Goal: Task Accomplishment & Management: Manage account settings

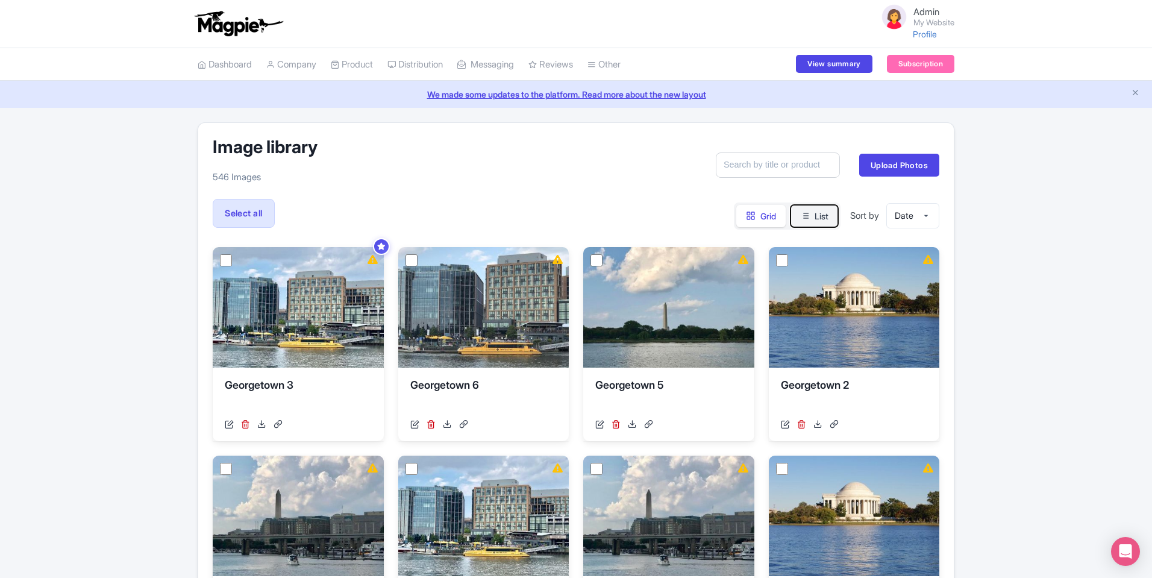
click at [804, 218] on icon at bounding box center [805, 216] width 10 height 10
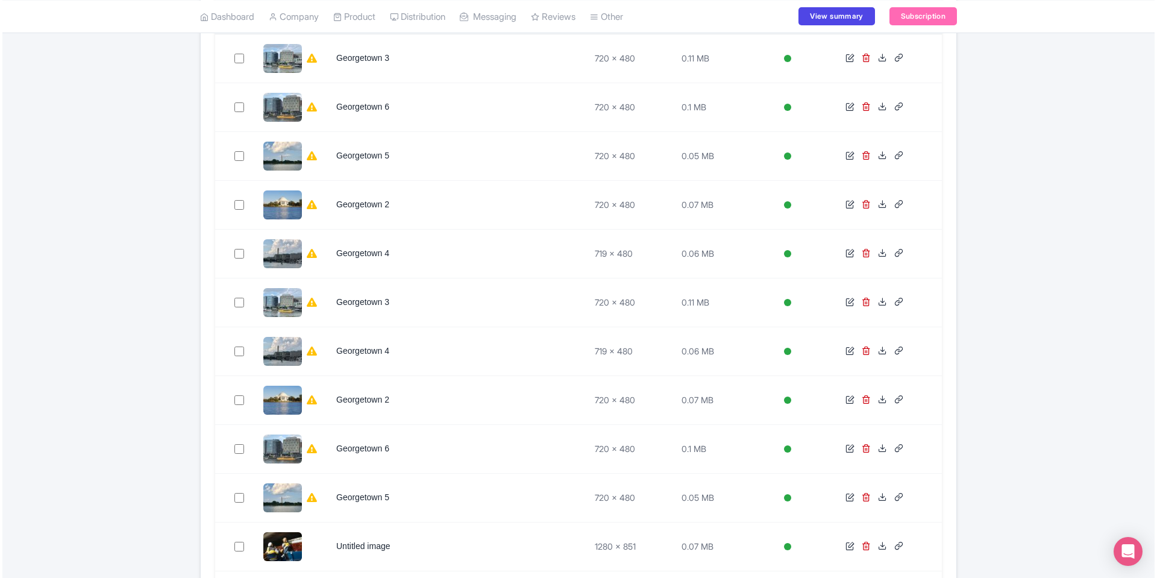
scroll to position [325, 0]
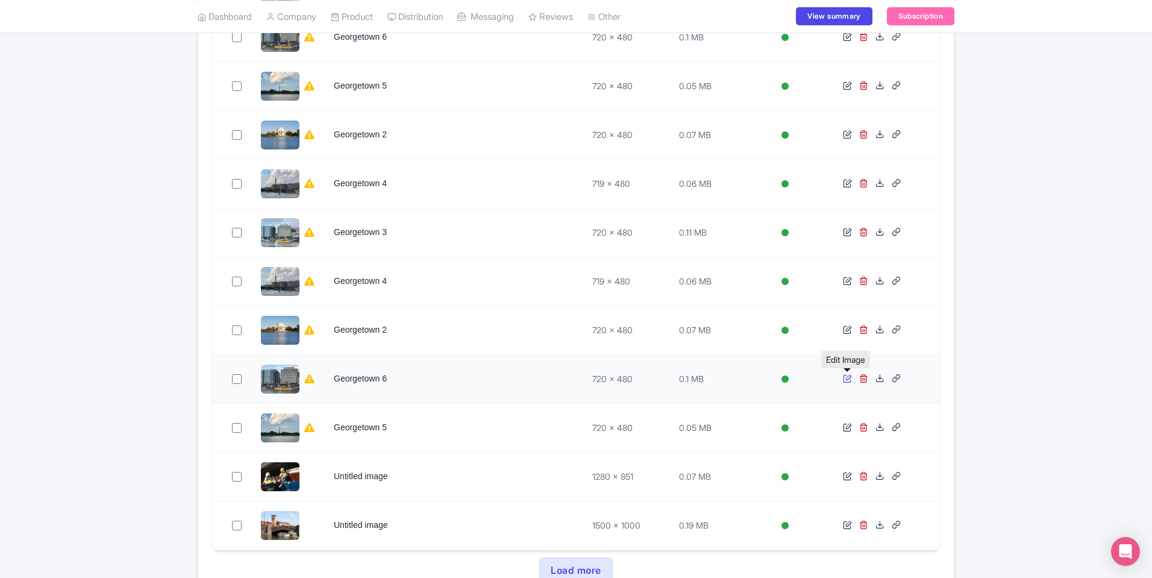
click at [847, 381] on icon at bounding box center [847, 378] width 9 height 9
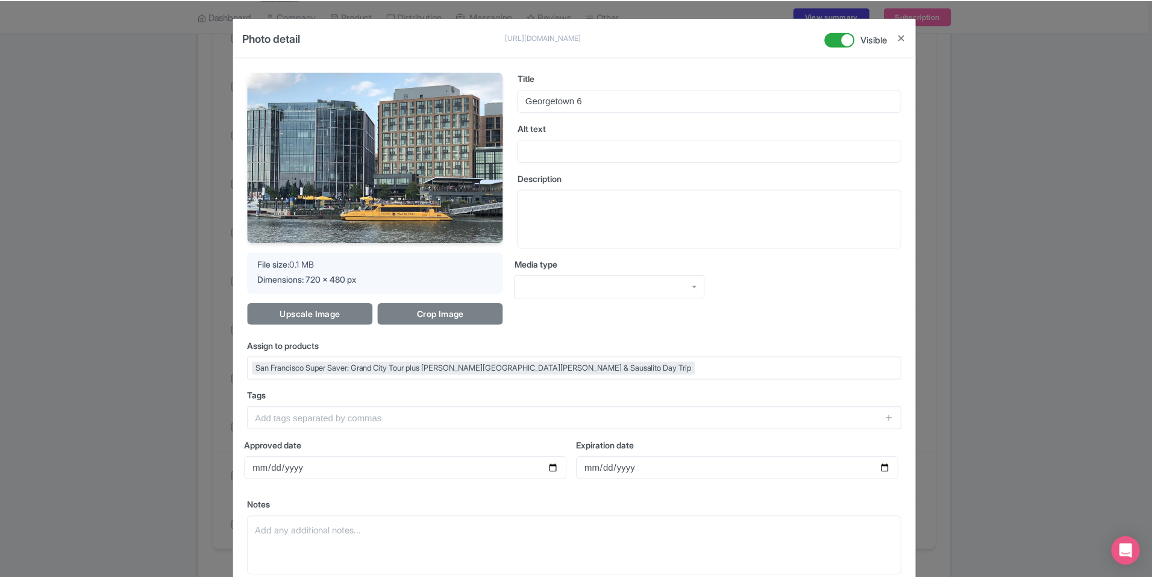
scroll to position [105, 0]
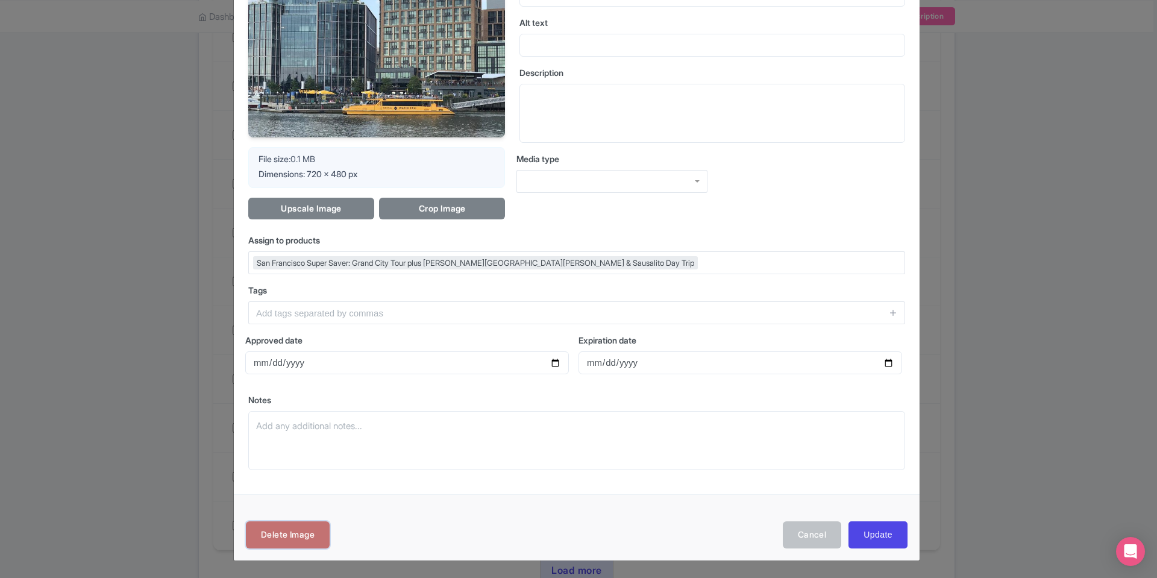
click at [292, 529] on link "Delete Image" at bounding box center [288, 534] width 84 height 27
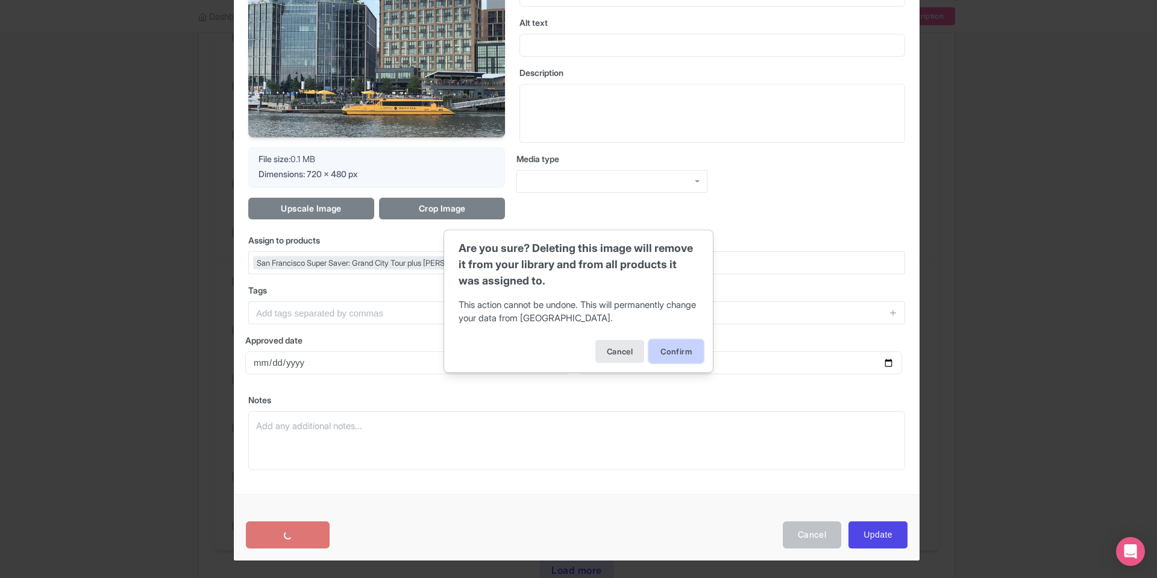
click at [679, 357] on button "Confirm" at bounding box center [676, 351] width 54 height 23
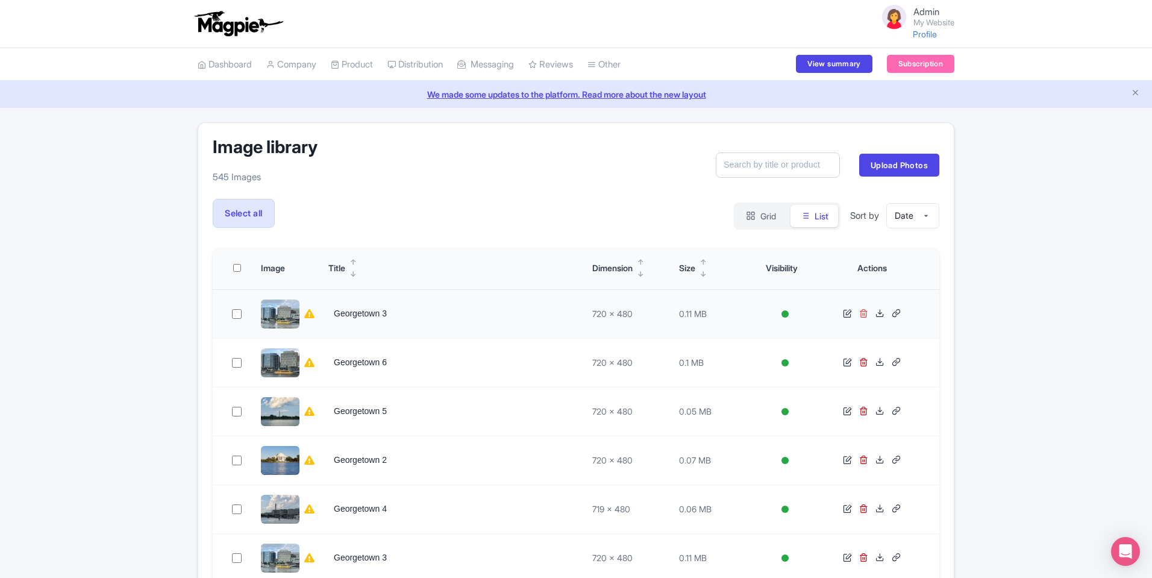
click at [863, 309] on icon at bounding box center [863, 313] width 9 height 9
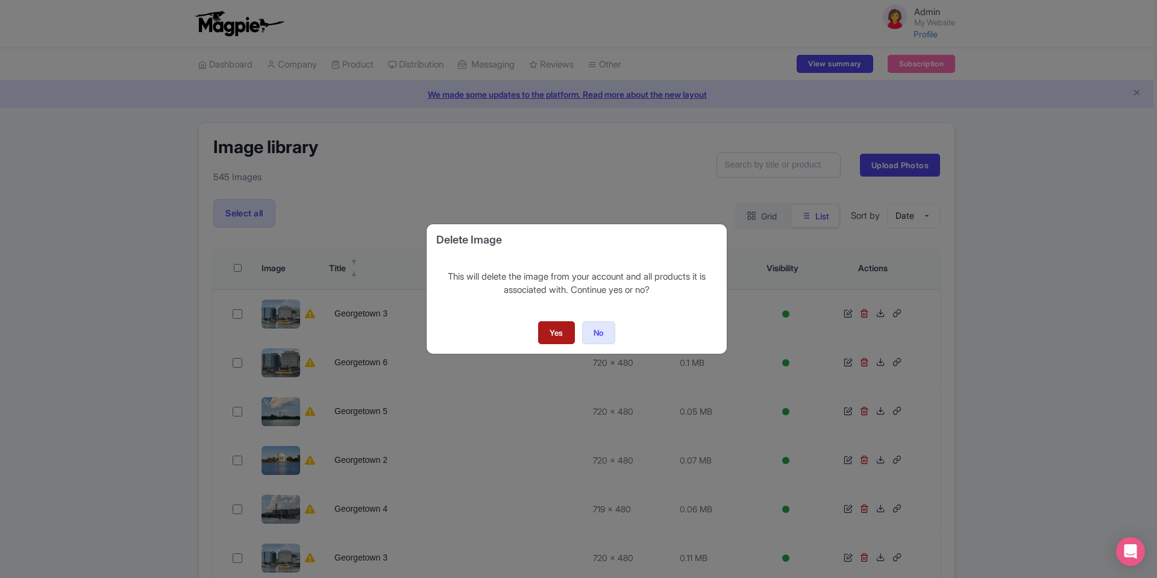
click at [566, 337] on link "Yes" at bounding box center [556, 332] width 37 height 23
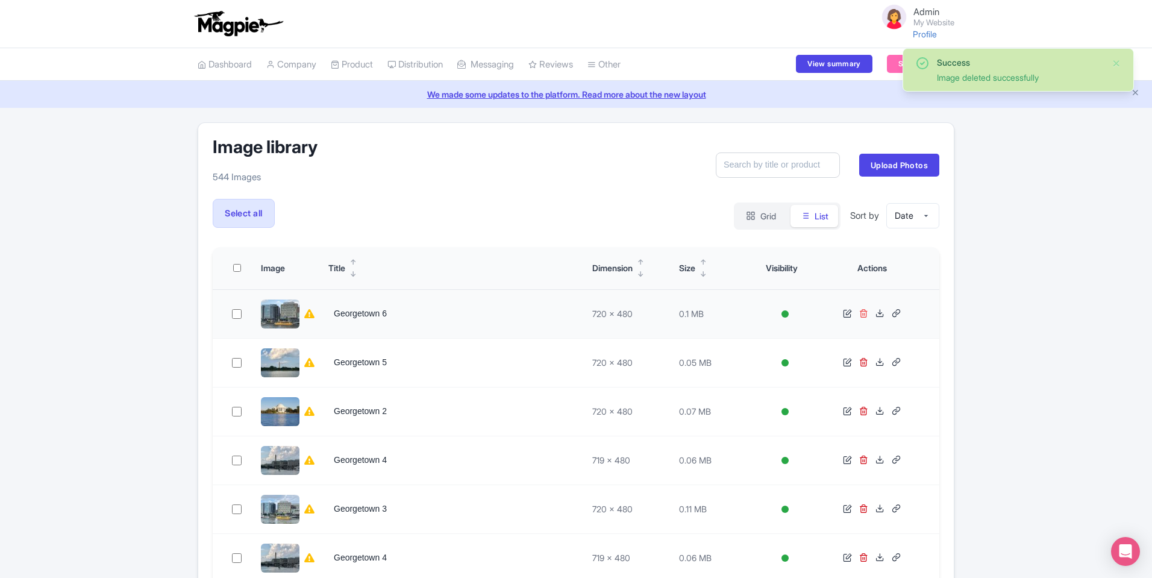
click at [864, 313] on icon at bounding box center [863, 313] width 9 height 9
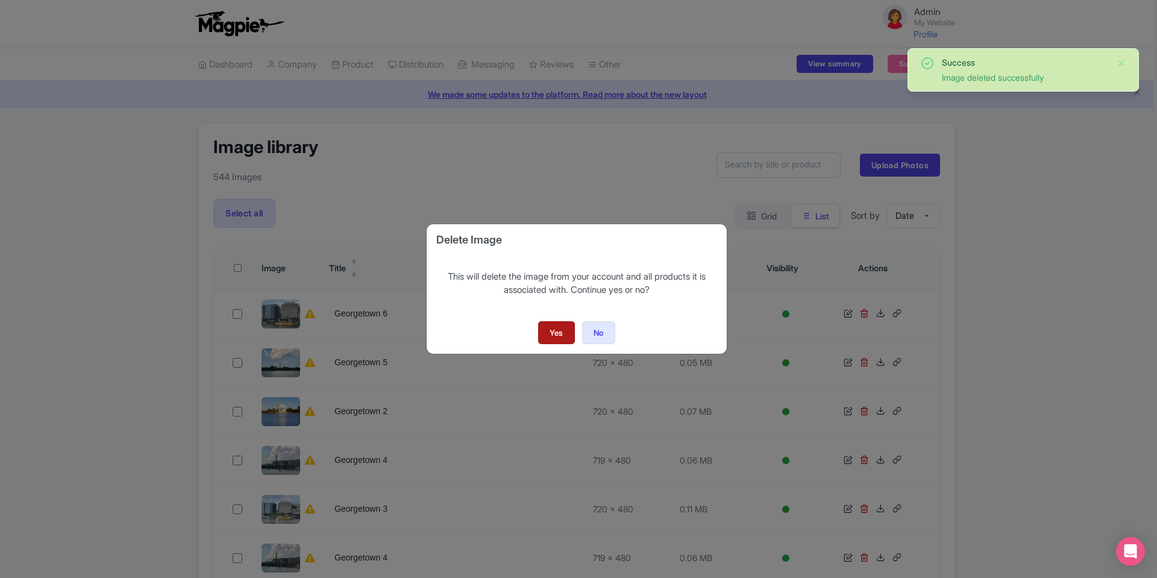
click at [553, 331] on link "Yes" at bounding box center [556, 332] width 37 height 23
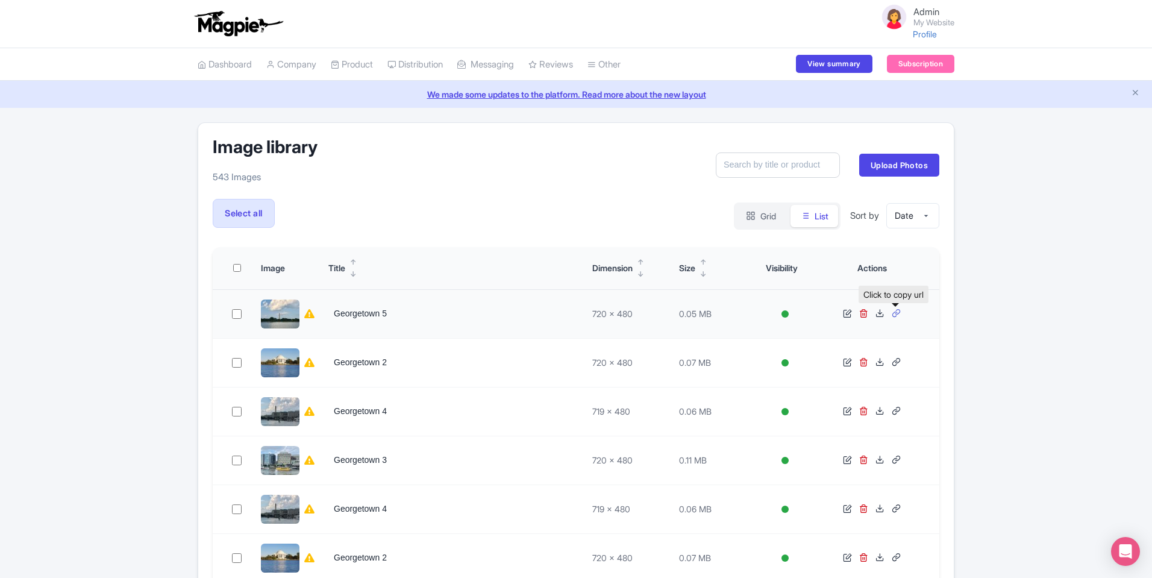
click at [895, 312] on icon at bounding box center [896, 313] width 9 height 9
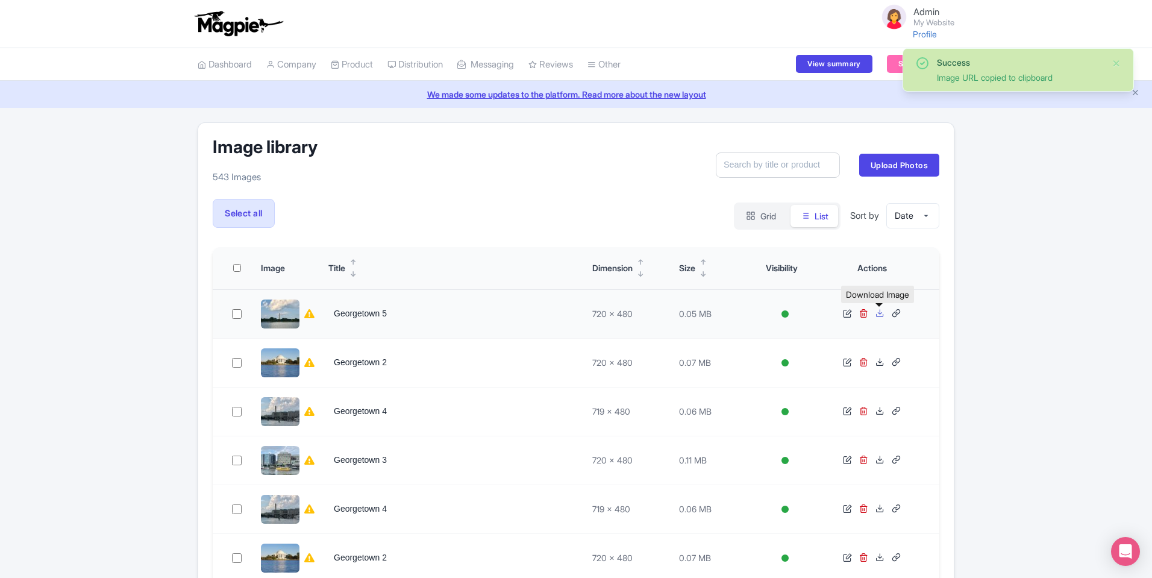
click at [882, 315] on icon at bounding box center [880, 313] width 9 height 9
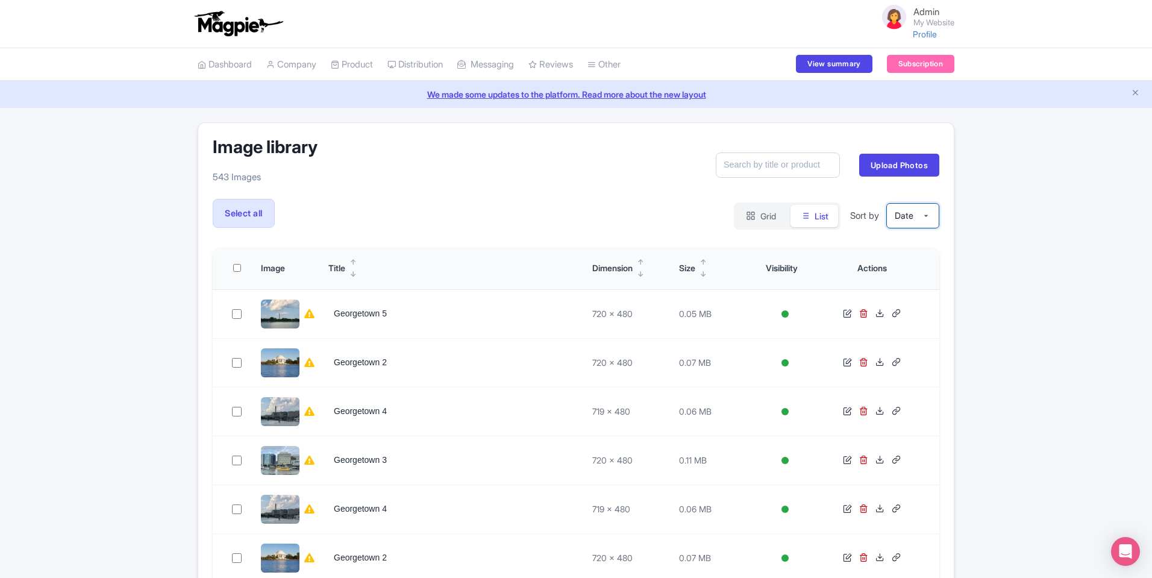
select select "size"
click at [886, 203] on select "Date Size Name" at bounding box center [912, 216] width 53 height 26
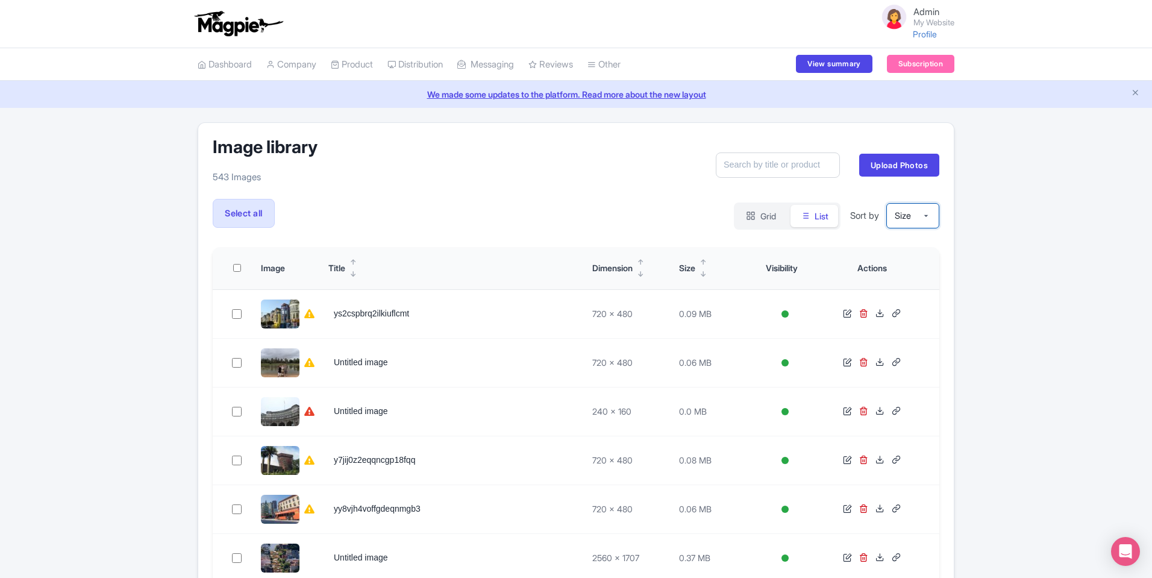
select select "name"
click at [886, 203] on select "Date Size Name" at bounding box center [912, 216] width 53 height 26
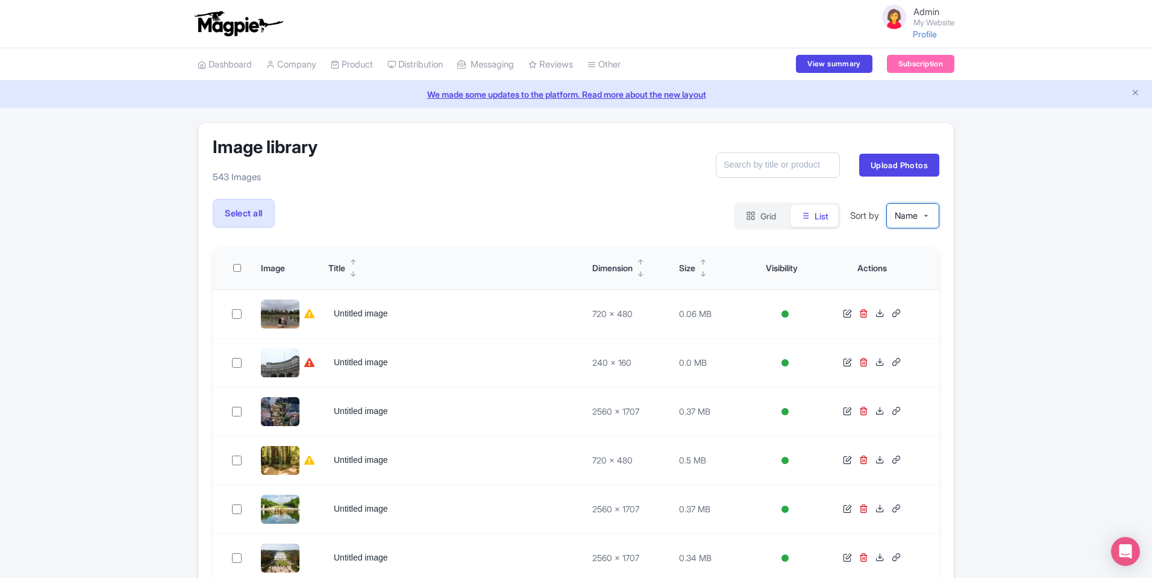
select select "date"
click at [886, 203] on select "Date Size Name" at bounding box center [912, 216] width 53 height 26
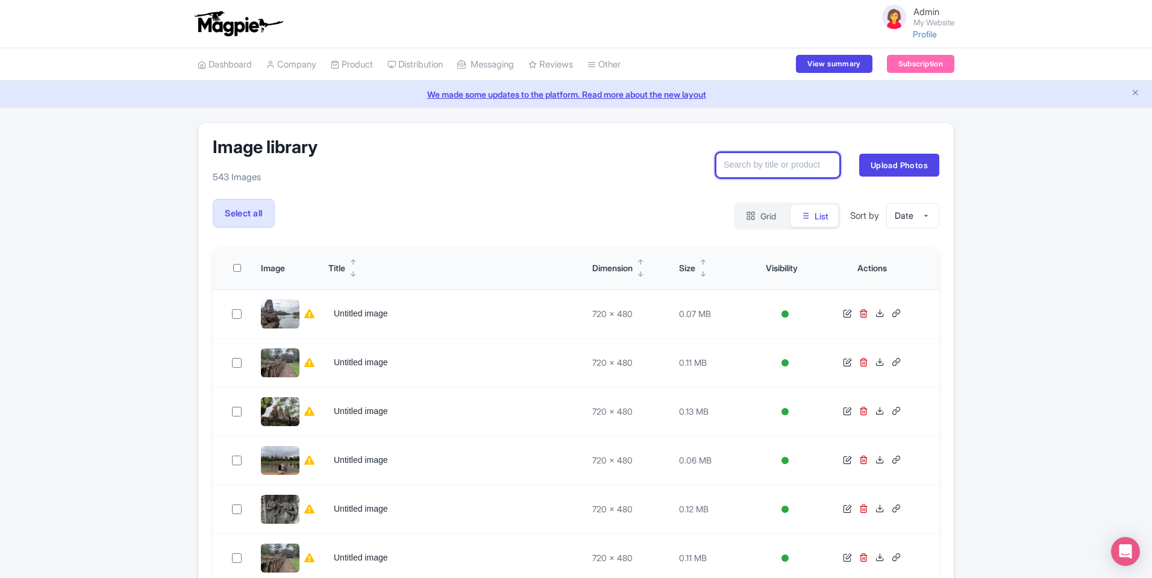
click at [797, 168] on input "text" at bounding box center [778, 165] width 124 height 26
type input "photo"
click at [775, 187] on div "Image library 543 Images photo Search Upload Photos" at bounding box center [576, 164] width 727 height 55
click at [784, 166] on input "photo" at bounding box center [778, 165] width 124 height 26
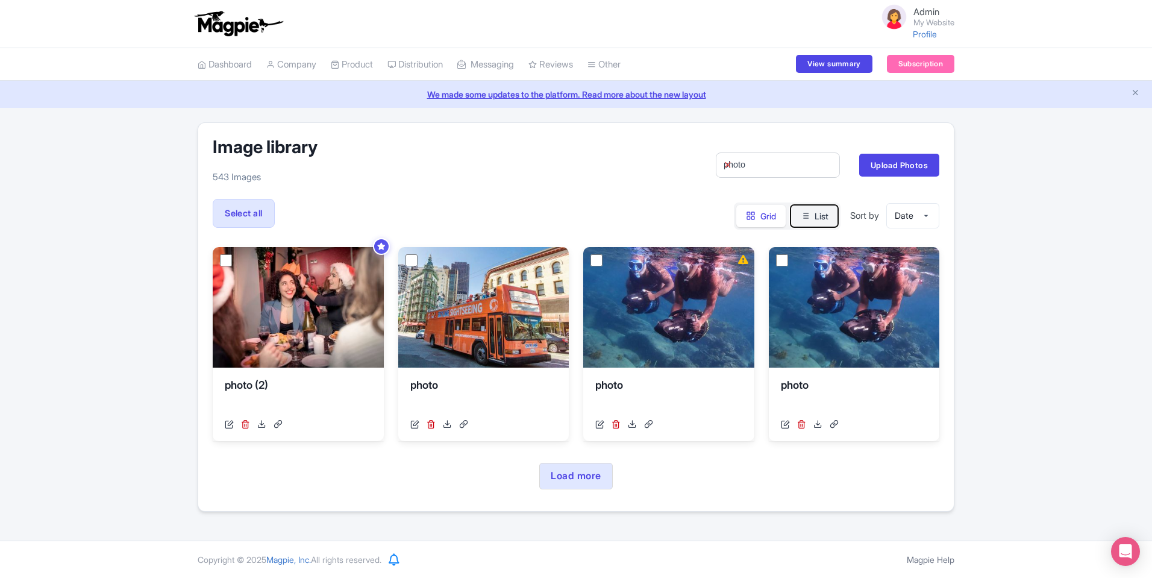
click at [814, 219] on button "List" at bounding box center [815, 216] width 48 height 22
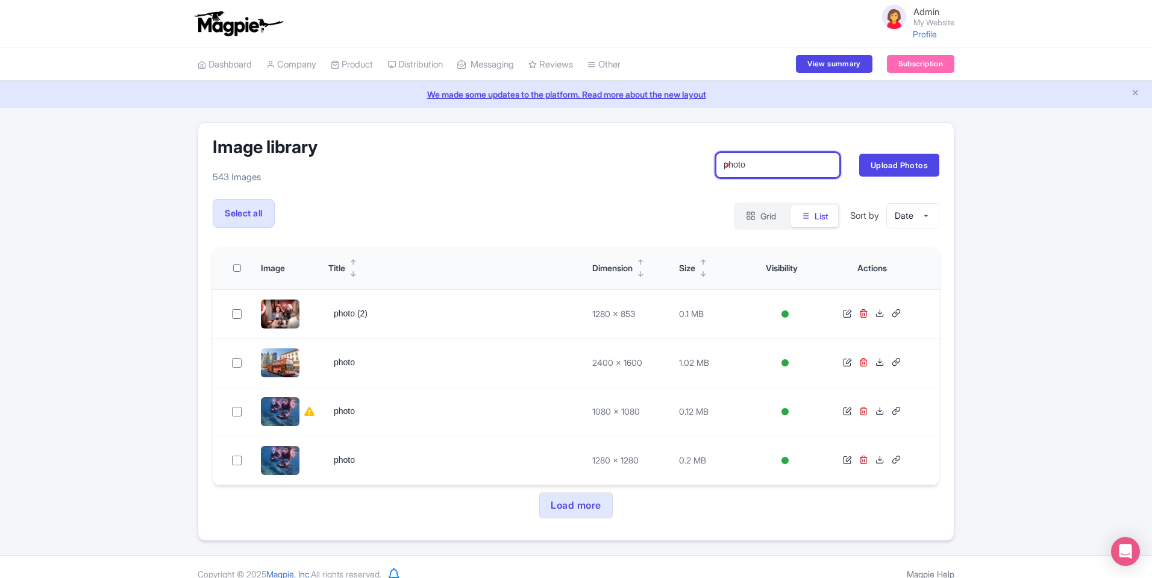
click at [767, 161] on input "photo" at bounding box center [778, 165] width 124 height 26
click at [747, 163] on input "photo" at bounding box center [778, 165] width 124 height 26
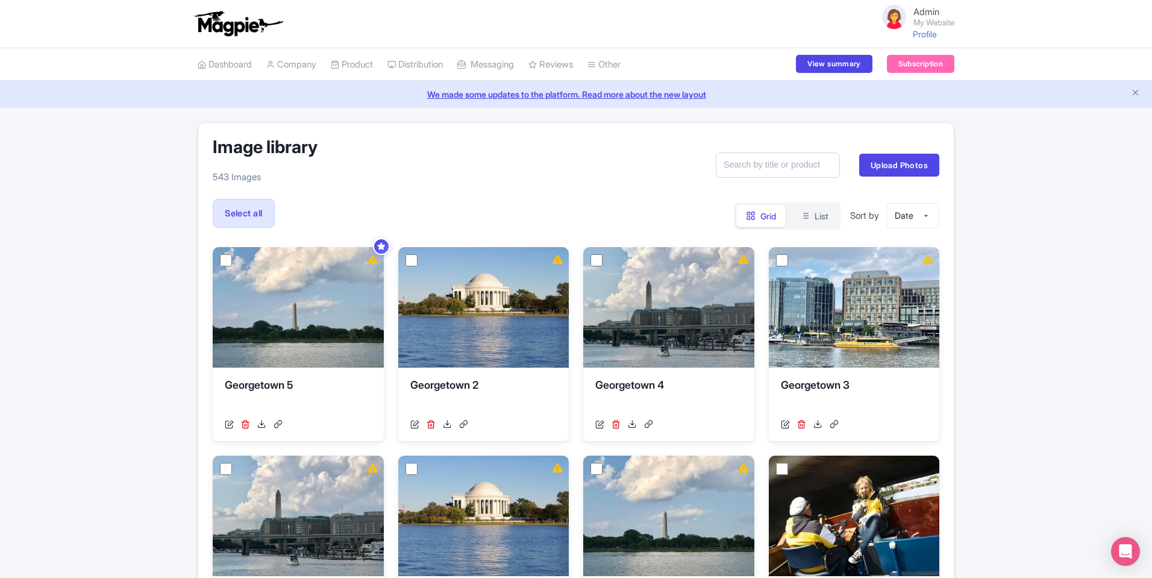
type input "hao"
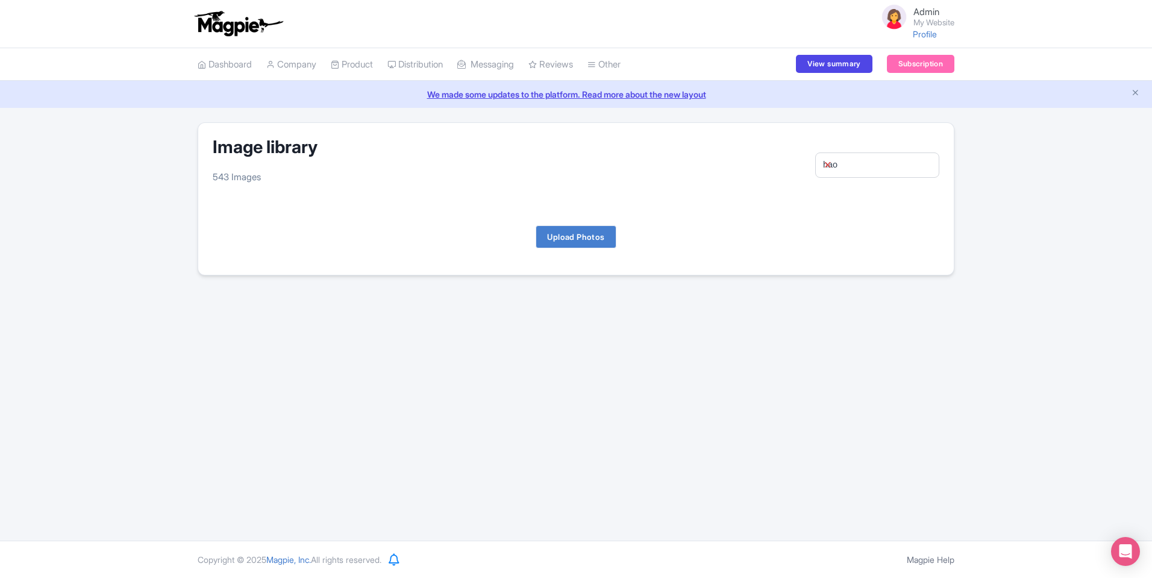
click at [830, 171] on span at bounding box center [827, 165] width 24 height 26
click at [825, 164] on icon at bounding box center [827, 164] width 5 height 9
click at [848, 164] on input "hao" at bounding box center [877, 165] width 124 height 26
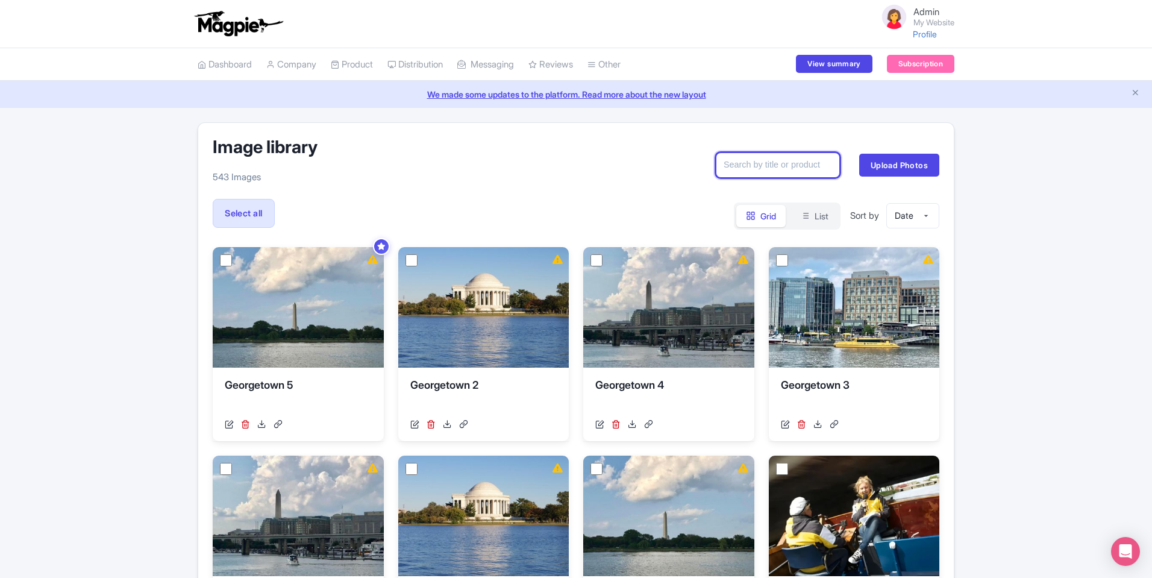
click at [759, 162] on input "text" at bounding box center [778, 165] width 124 height 26
type input "photo"
